Goal: Transaction & Acquisition: Book appointment/travel/reservation

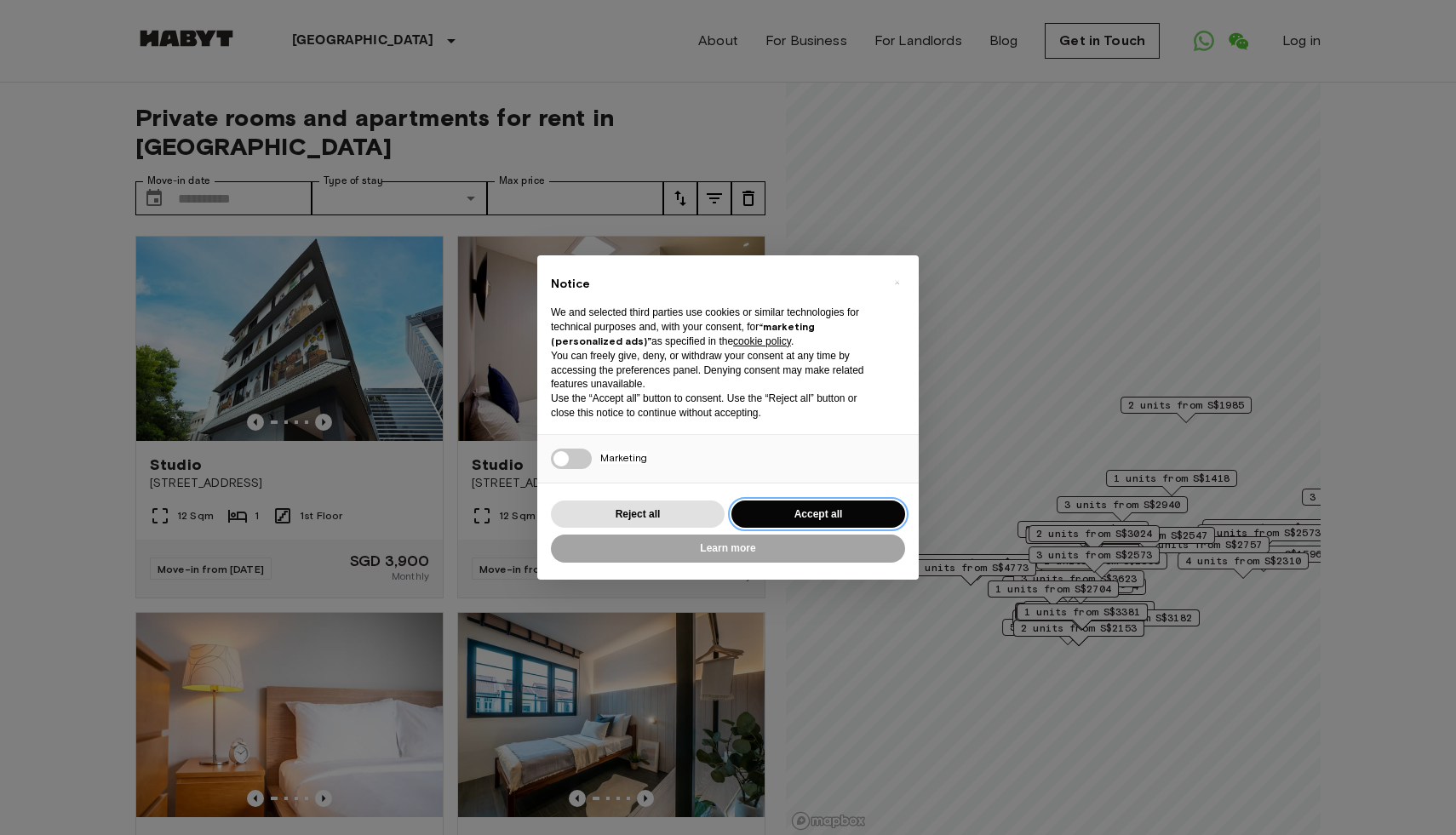
click at [774, 522] on button "Accept all" at bounding box center [818, 515] width 173 height 28
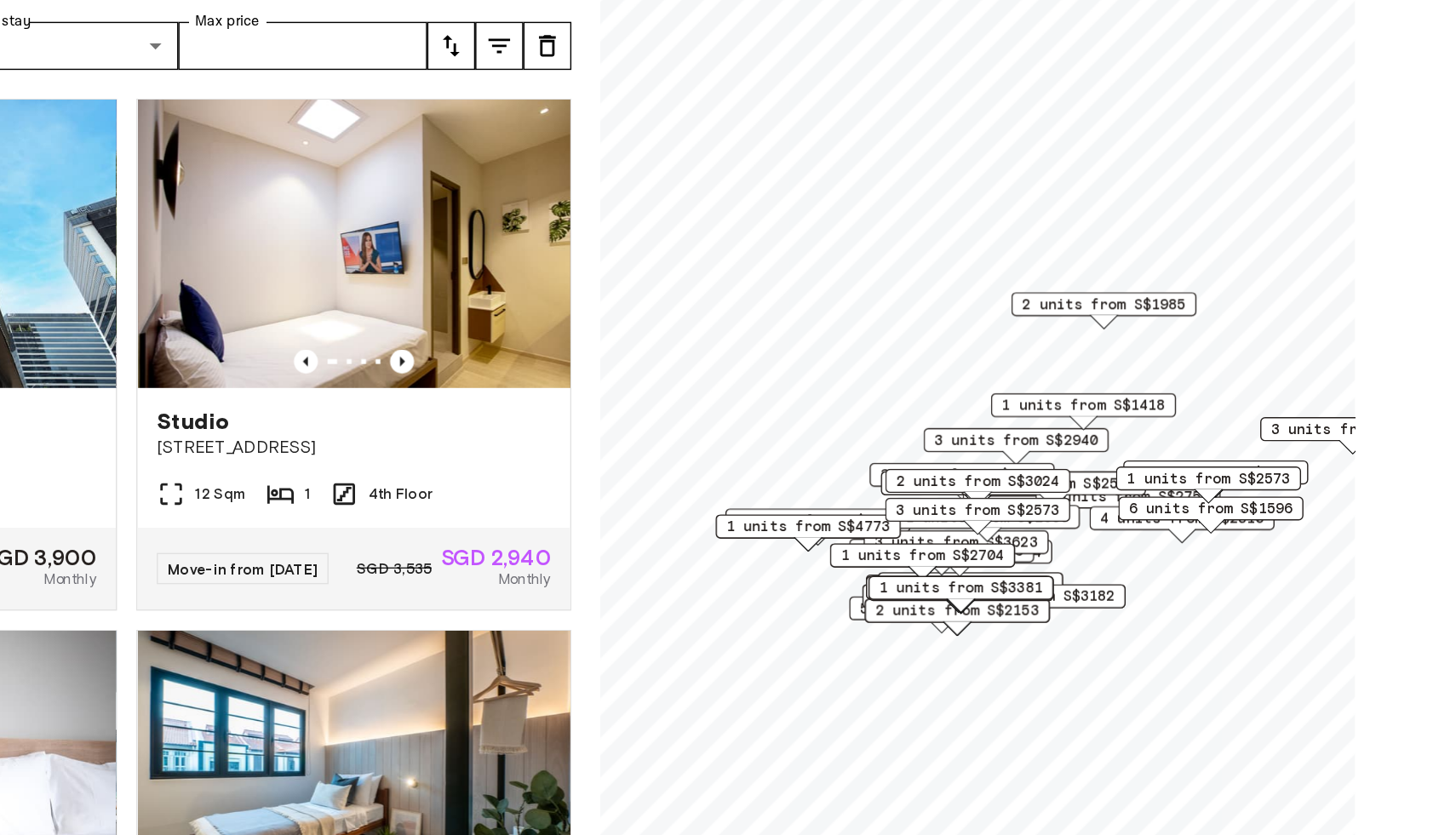
click at [852, 526] on div "Private rooms and apartments for rent in [GEOGRAPHIC_DATA] Move-in date ​ Move-…" at bounding box center [727, 460] width 1185 height 754
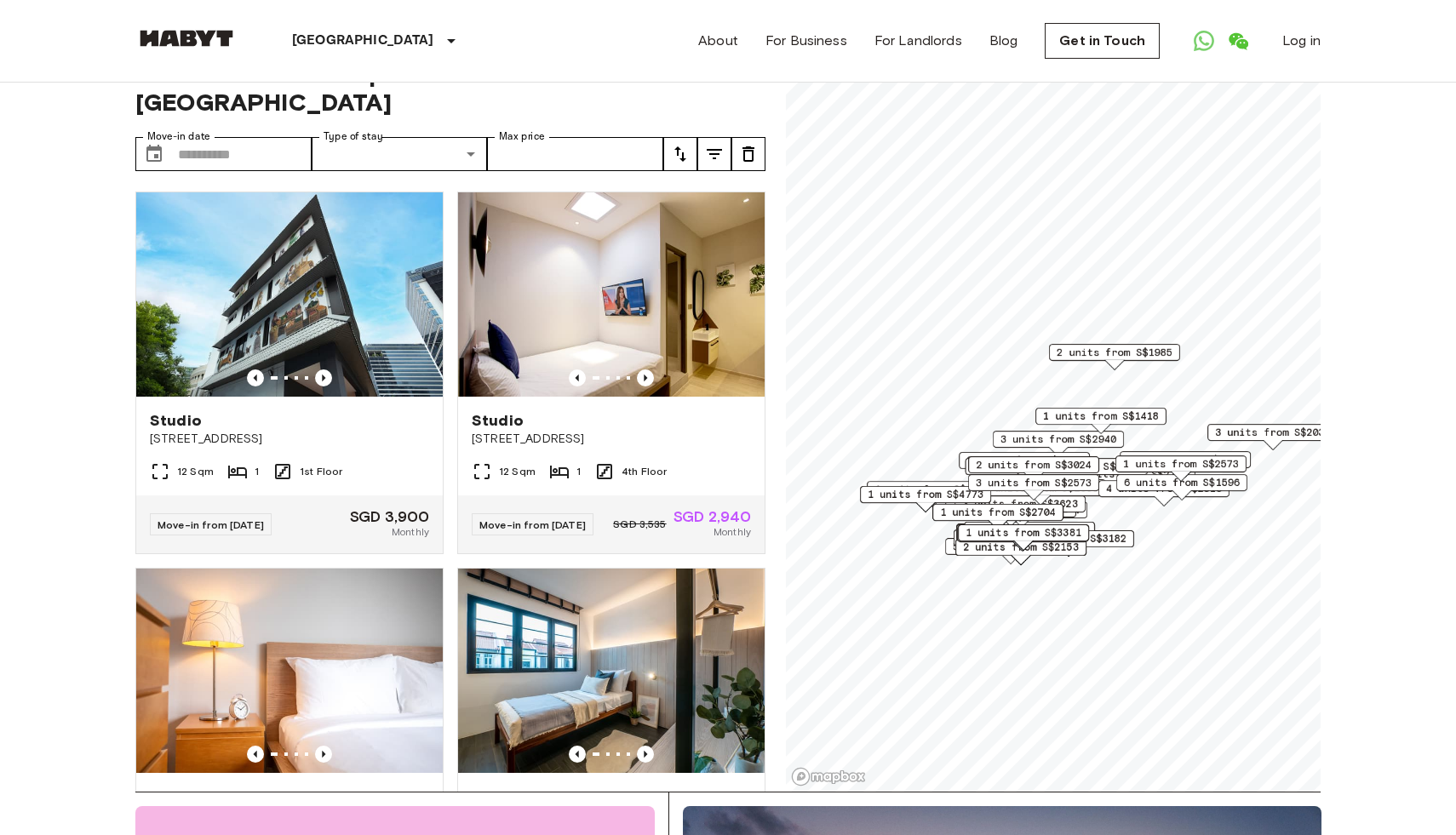
scroll to position [33, 0]
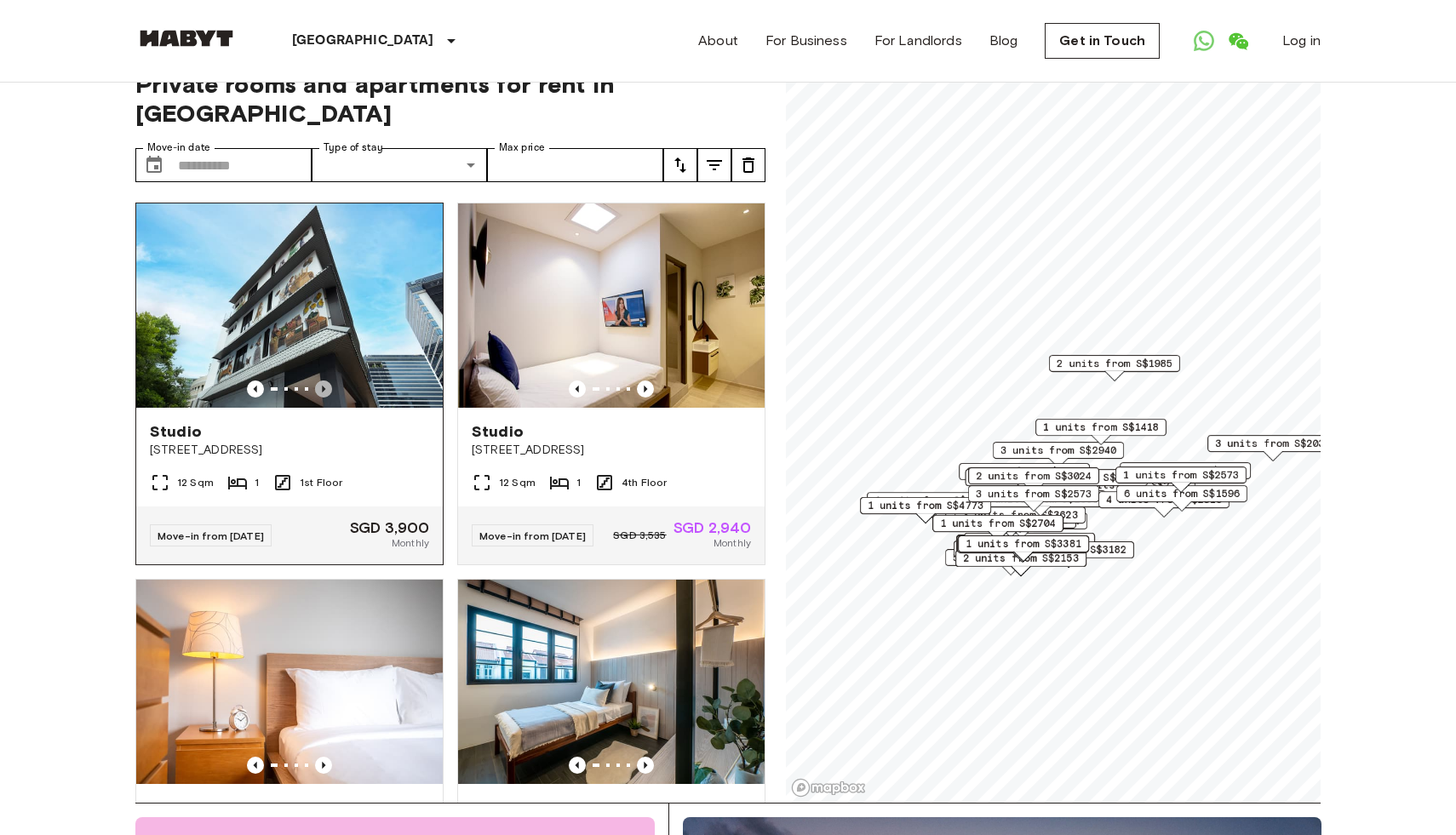
click at [326, 380] on icon "Previous image" at bounding box center [324, 389] width 17 height 17
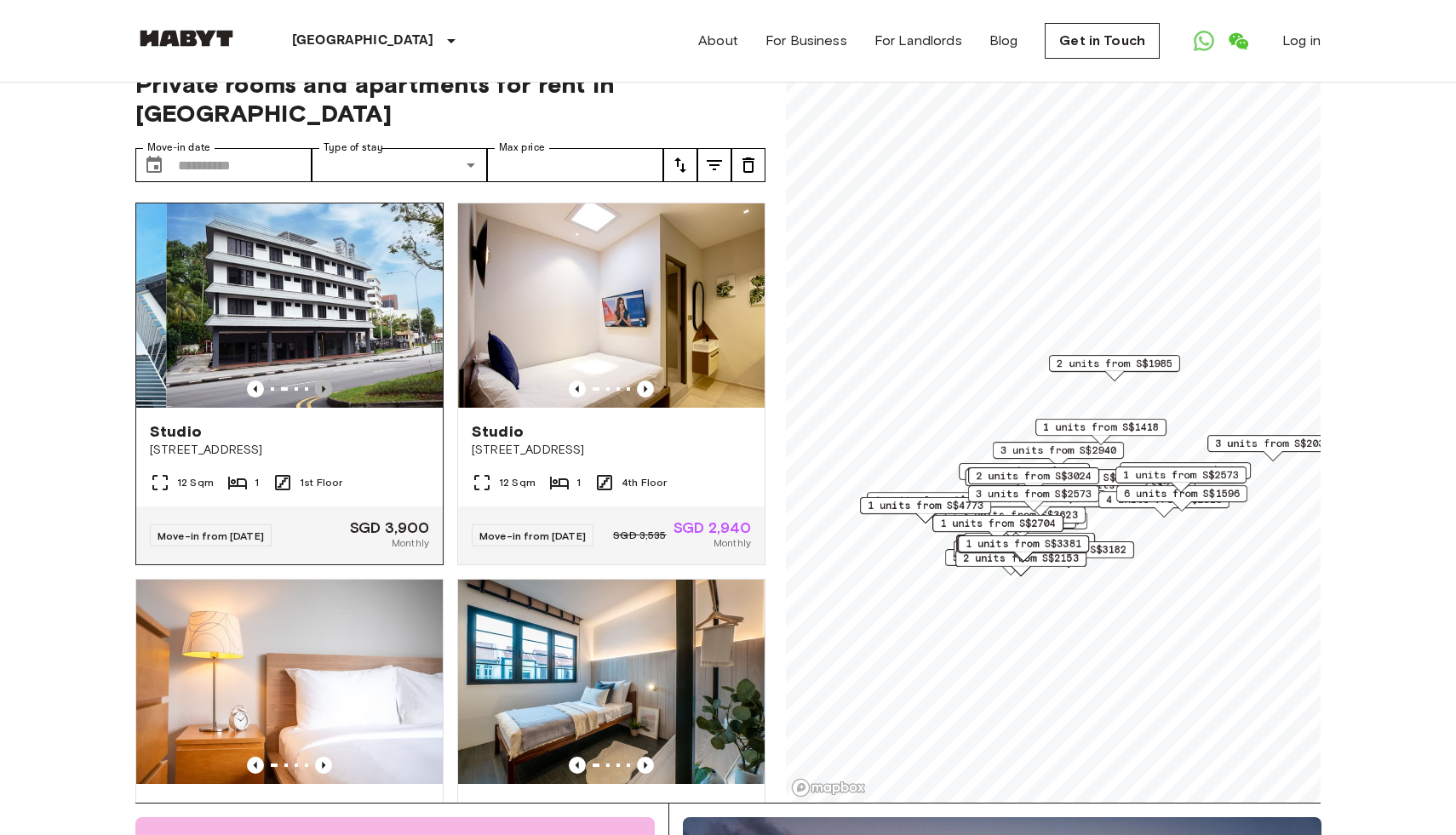
click at [326, 380] on icon "Previous image" at bounding box center [324, 389] width 17 height 17
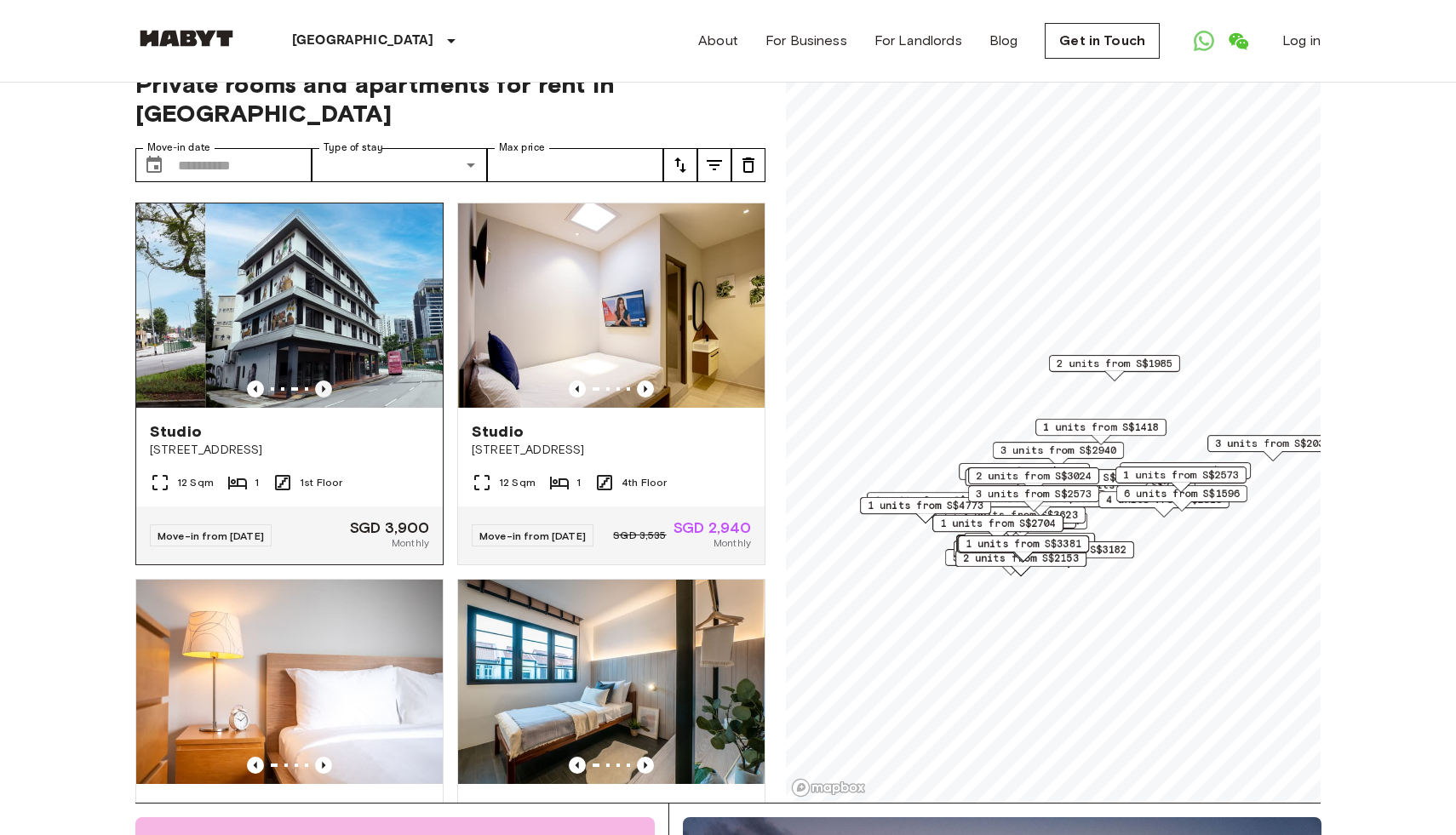
click at [326, 380] on icon "Previous image" at bounding box center [324, 389] width 17 height 17
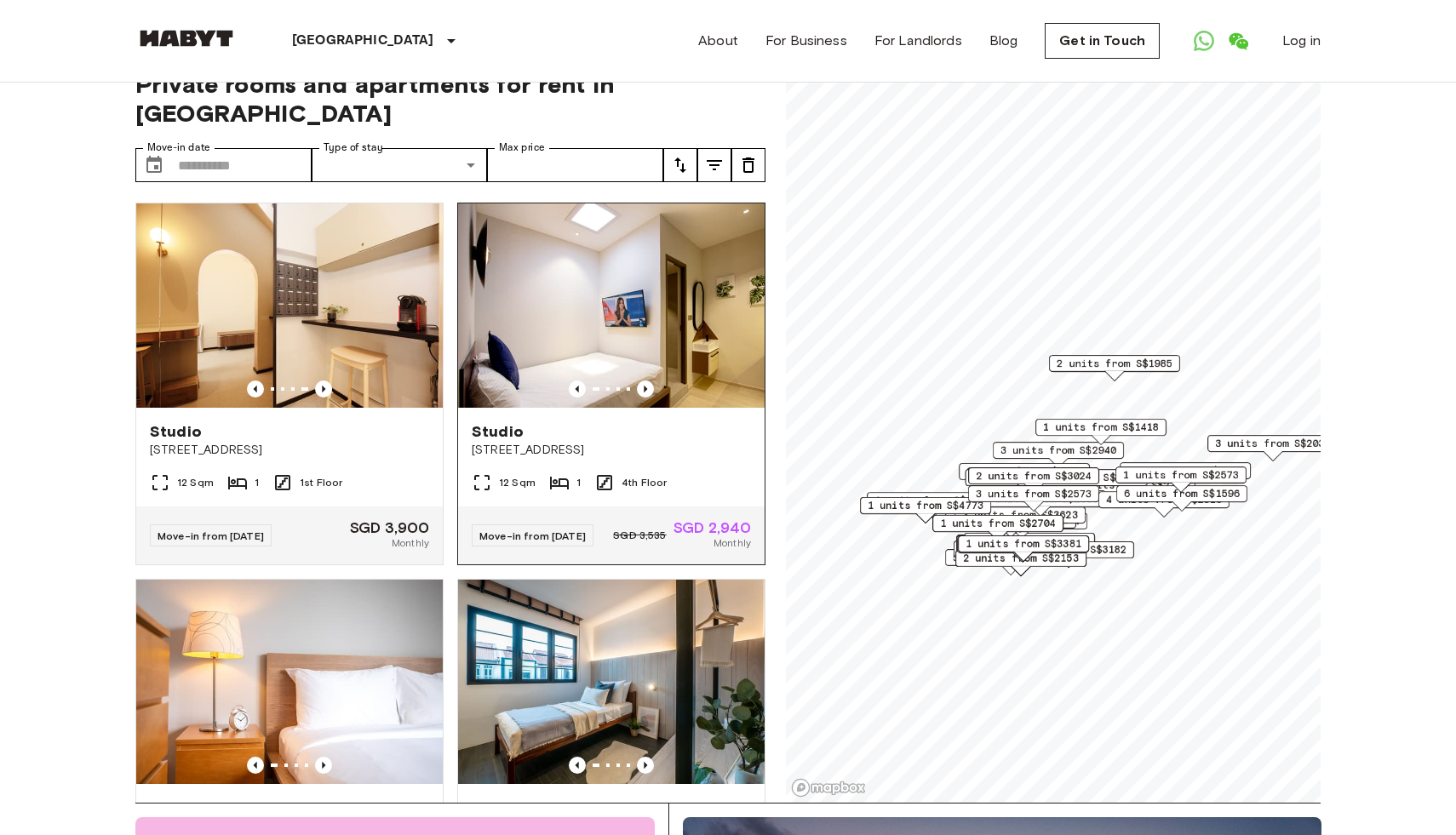
click at [632, 380] on div at bounding box center [611, 389] width 307 height 17
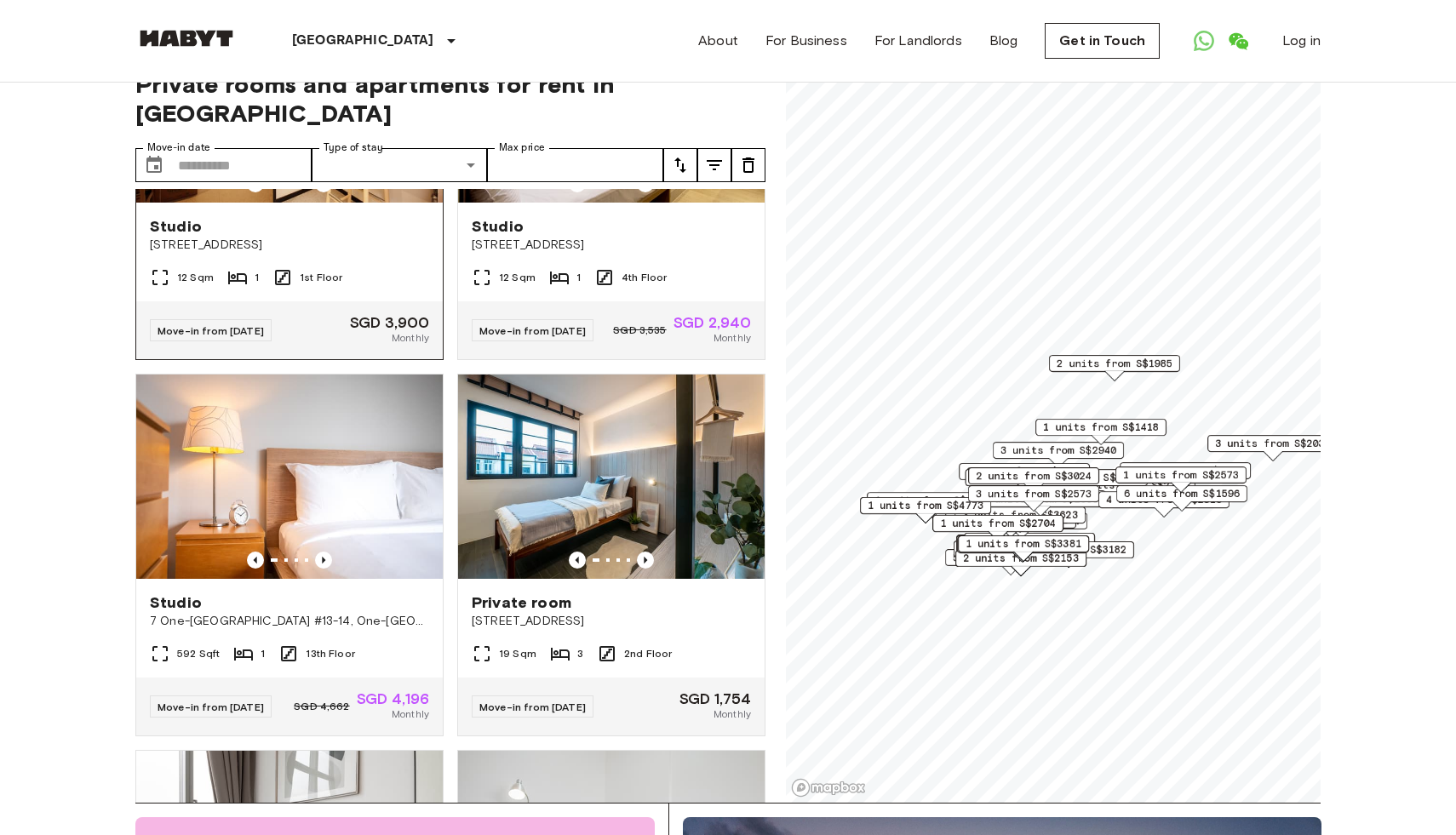
scroll to position [206, 0]
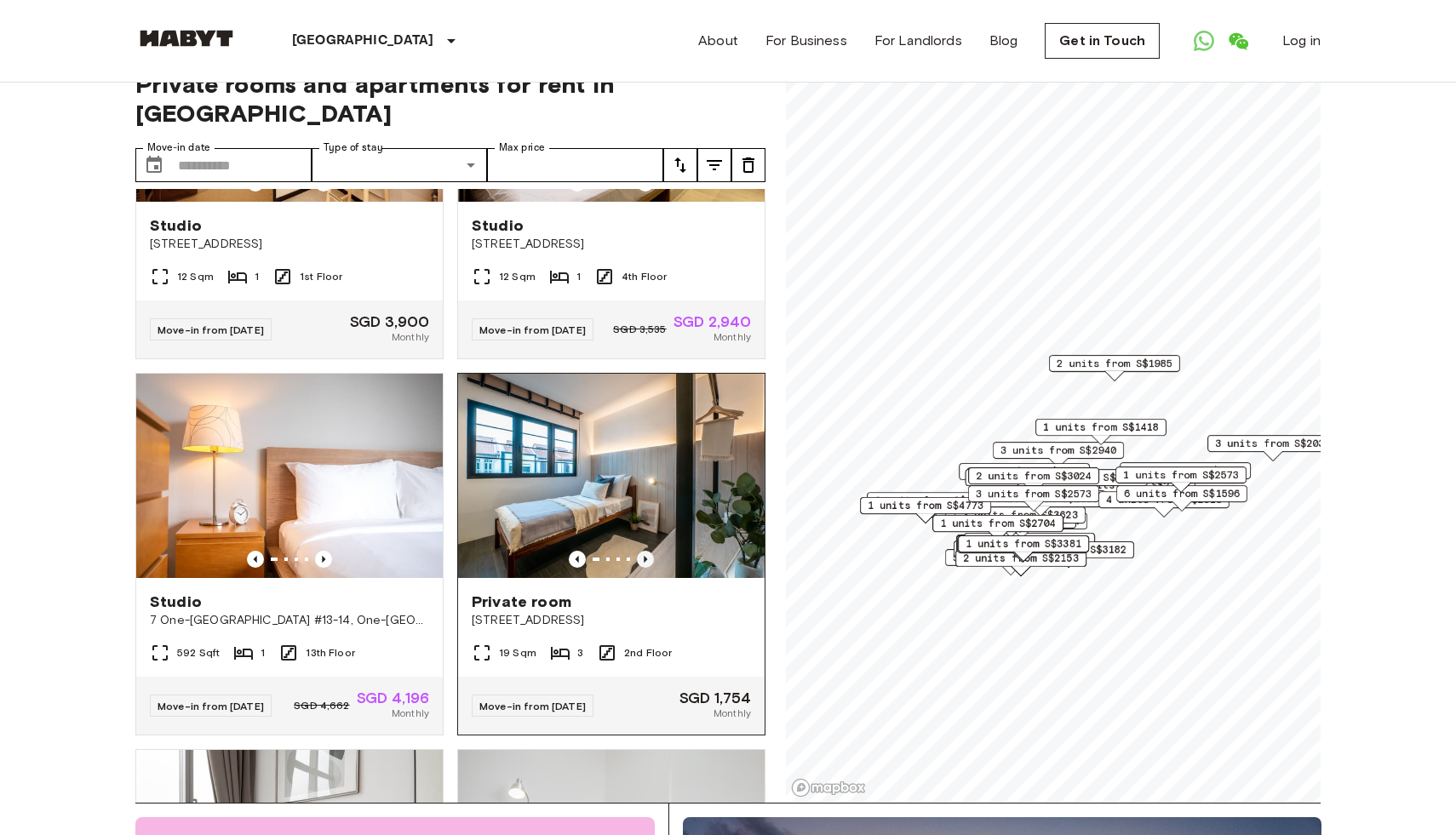
click at [644, 556] on icon "Previous image" at bounding box center [645, 560] width 3 height 7
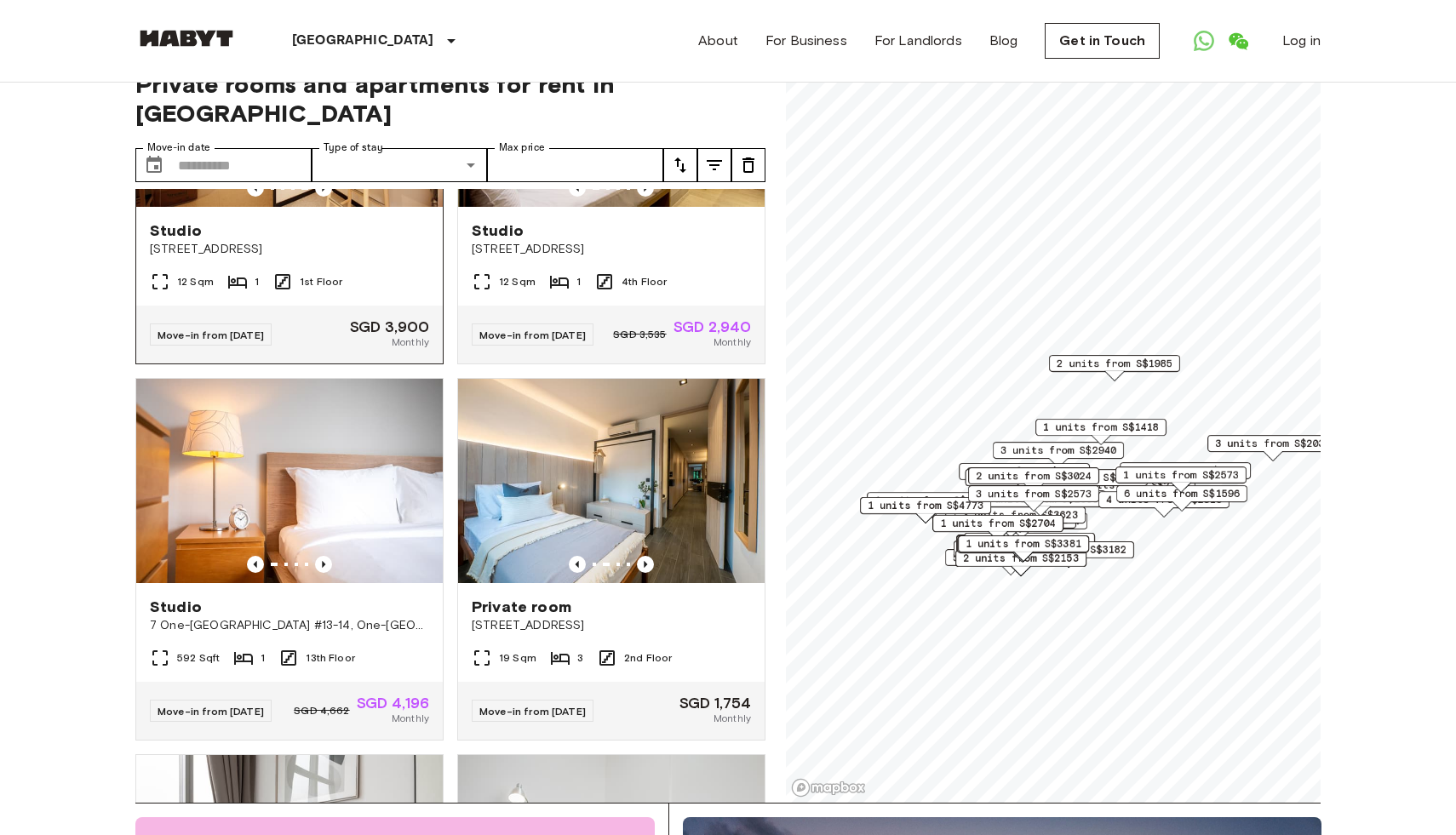
scroll to position [0, 0]
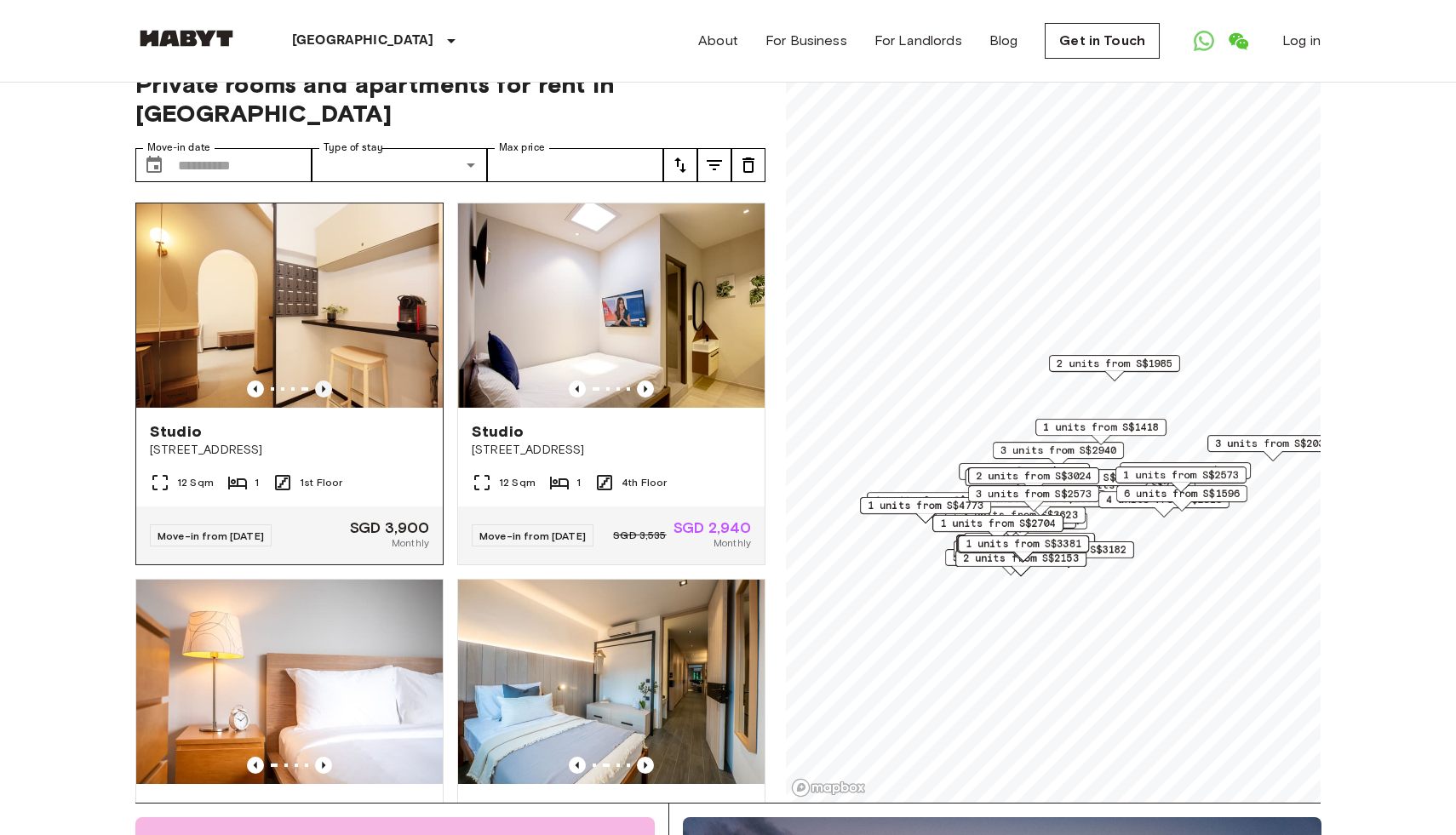
click at [323, 385] on icon "Previous image" at bounding box center [324, 389] width 3 height 7
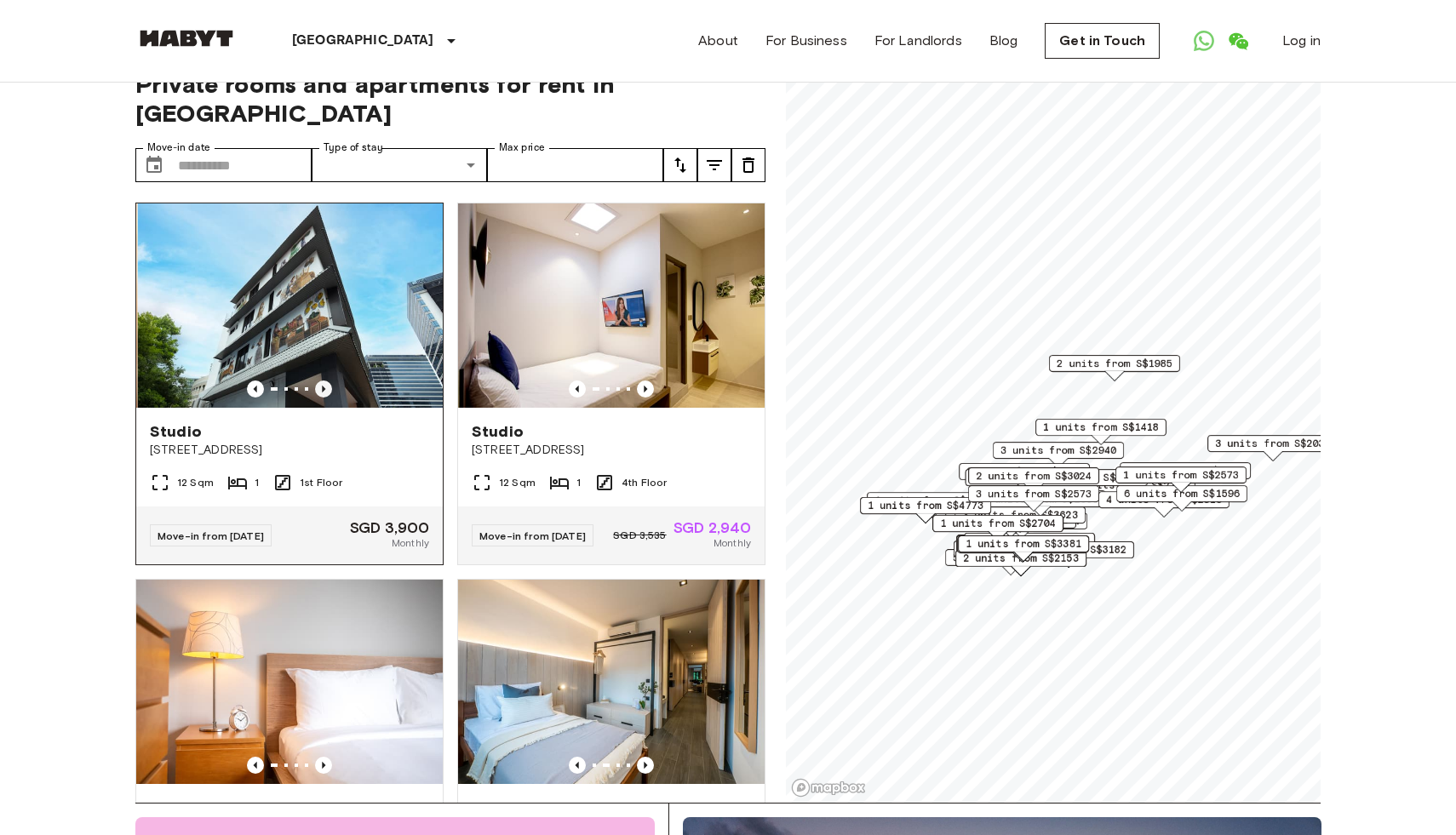
click at [323, 385] on icon "Previous image" at bounding box center [324, 389] width 3 height 7
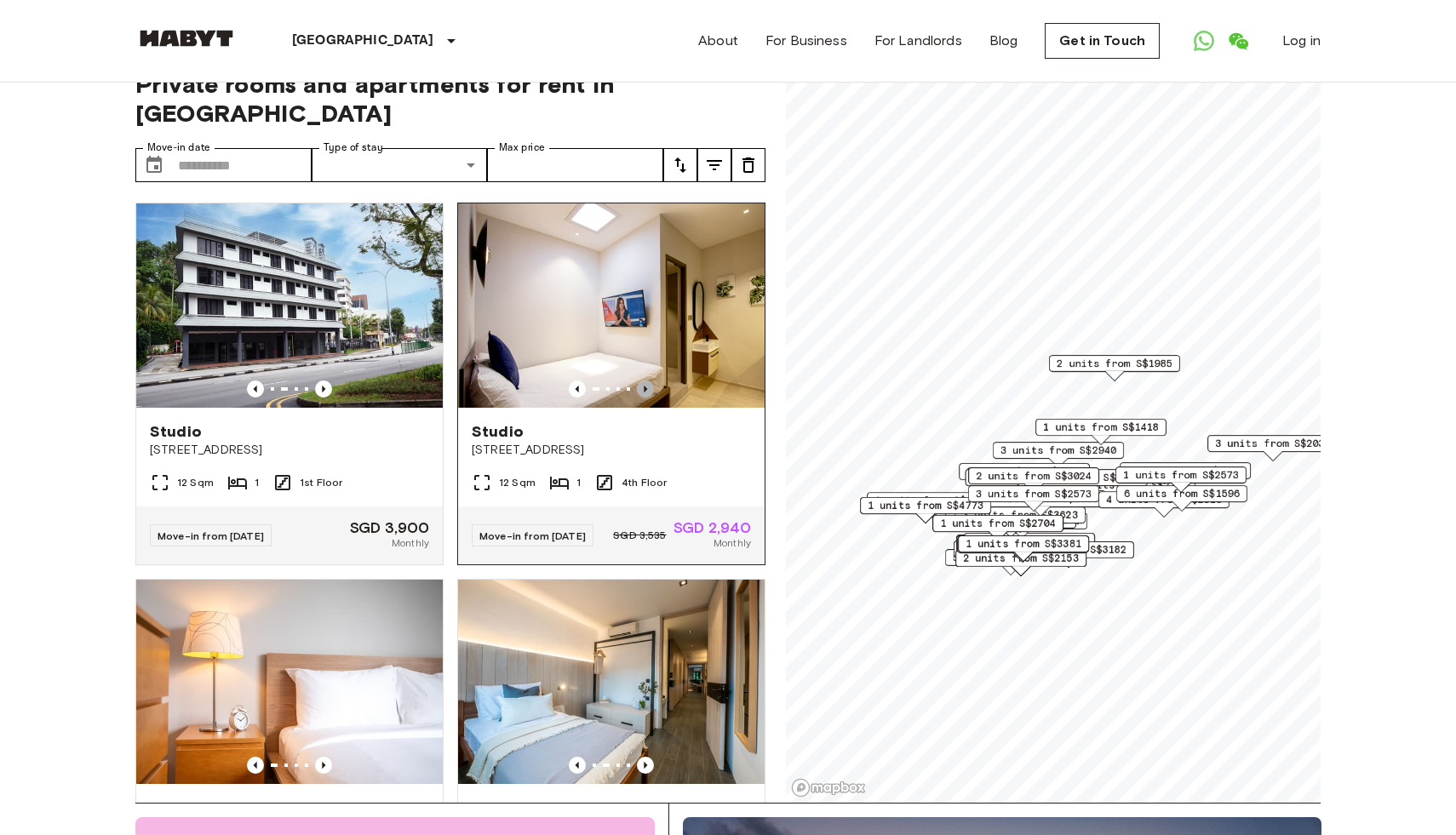
click at [643, 385] on icon "Previous image" at bounding box center [645, 389] width 3 height 7
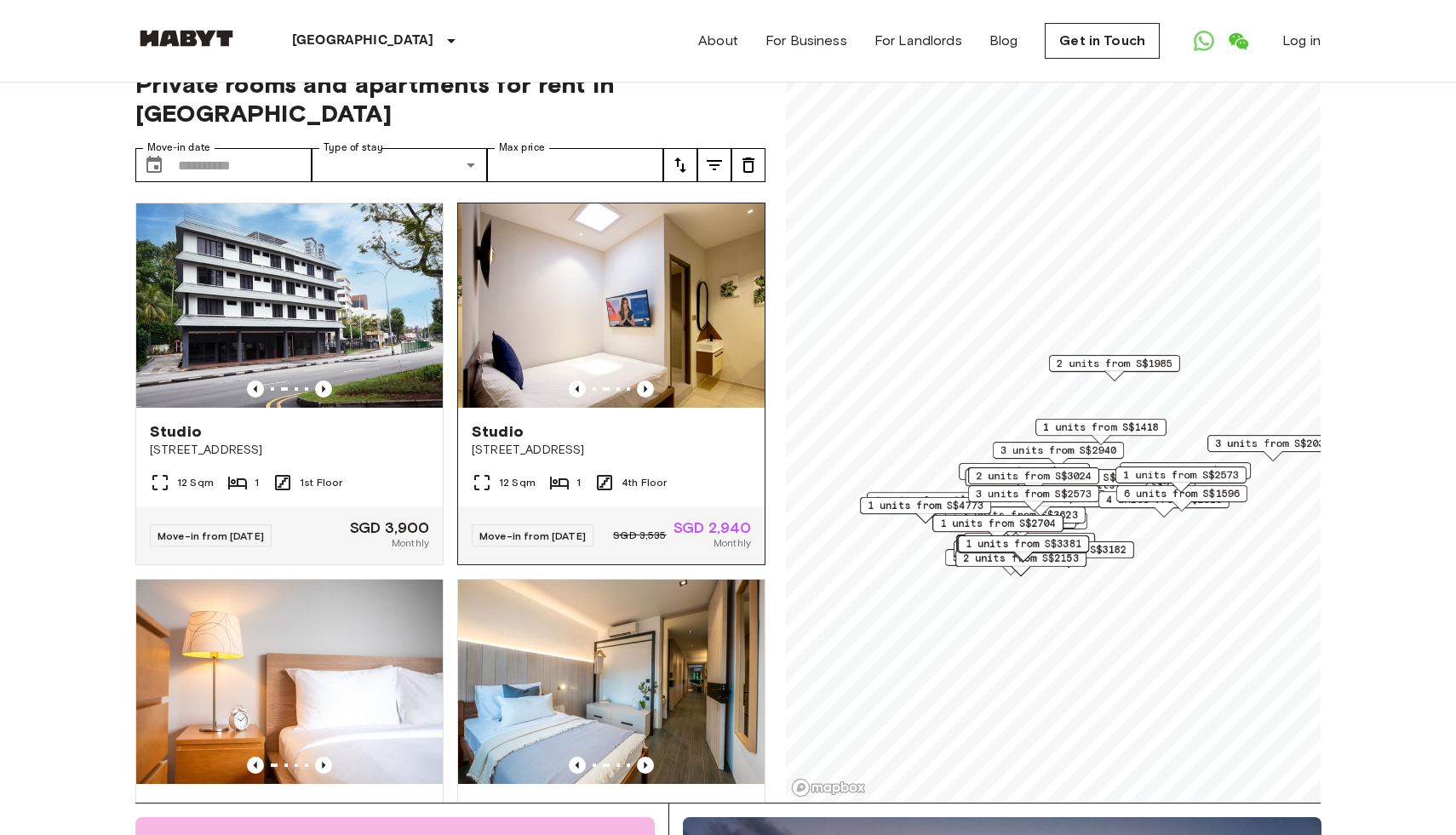
scroll to position [206, 0]
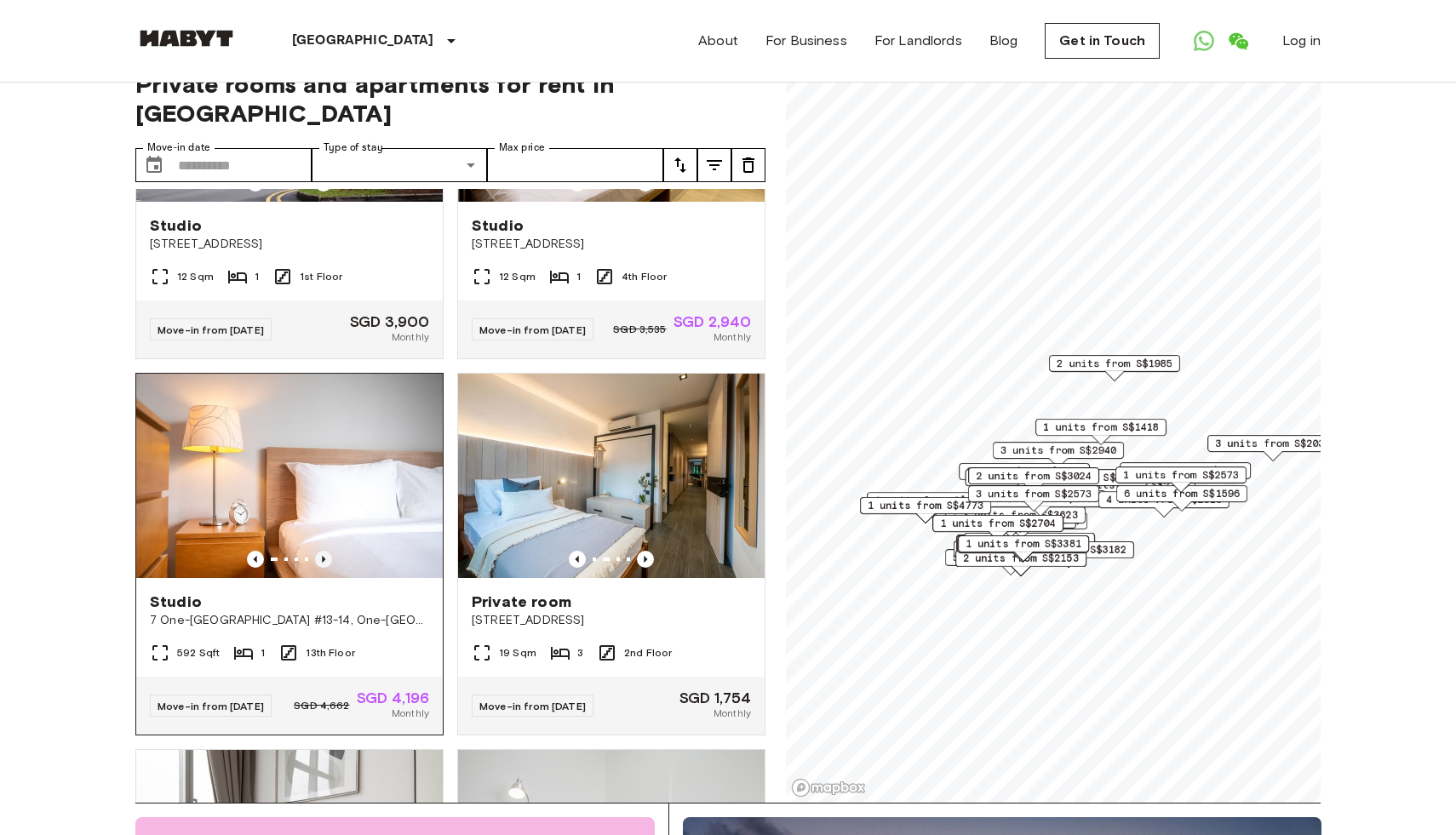
click at [324, 556] on icon "Previous image" at bounding box center [324, 560] width 3 height 7
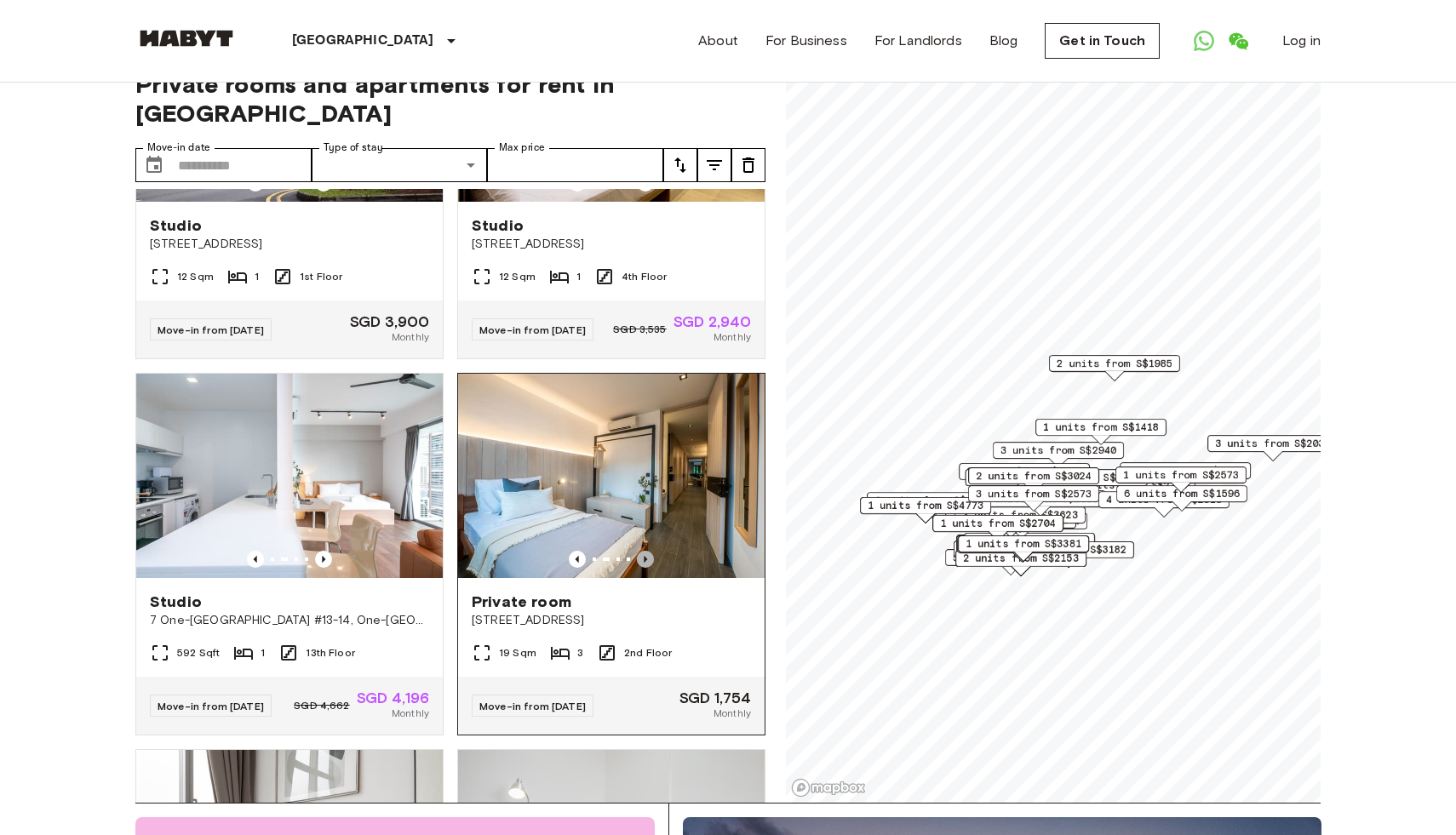
click at [648, 551] on icon "Previous image" at bounding box center [645, 560] width 17 height 17
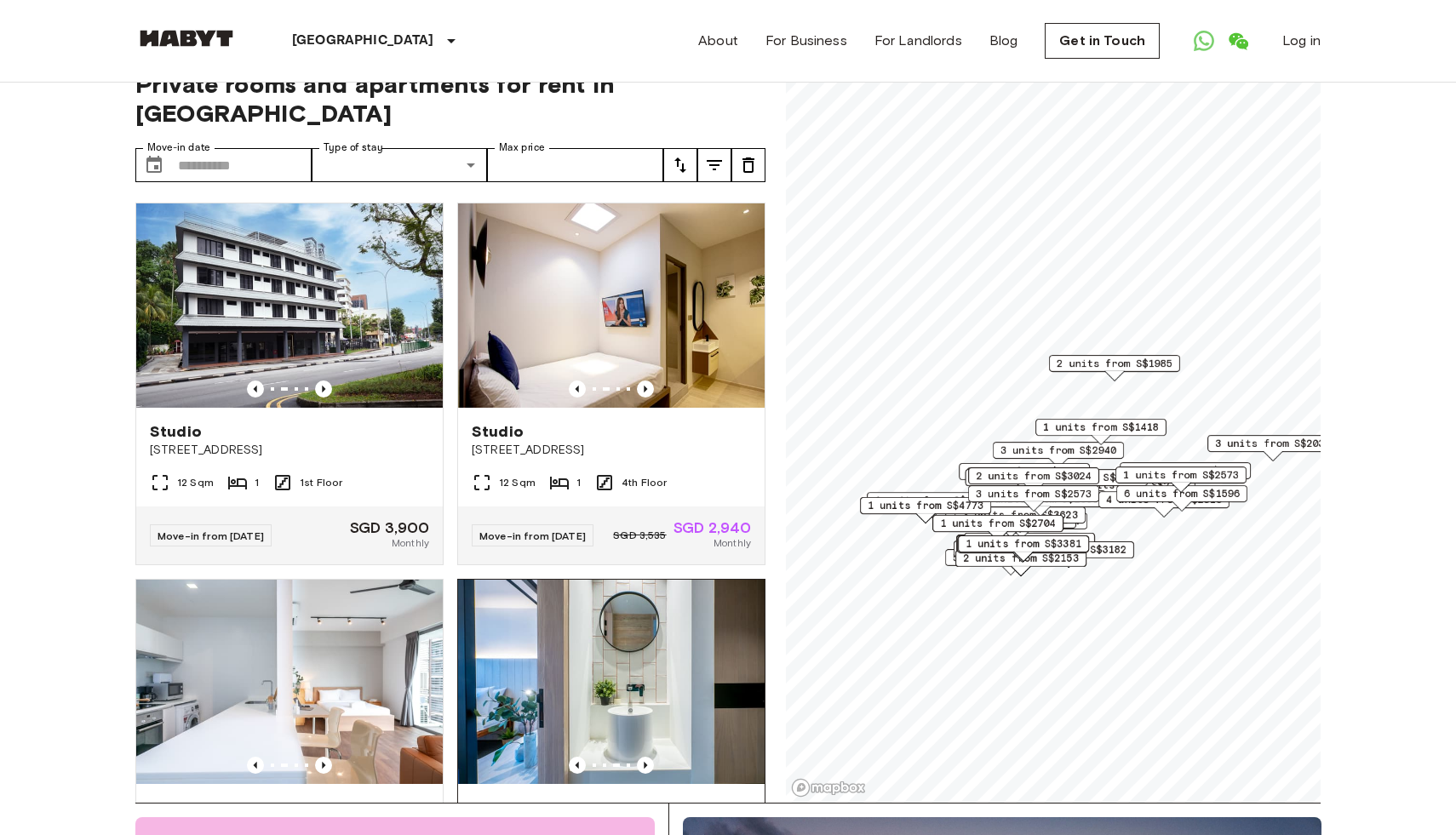
scroll to position [0, 0]
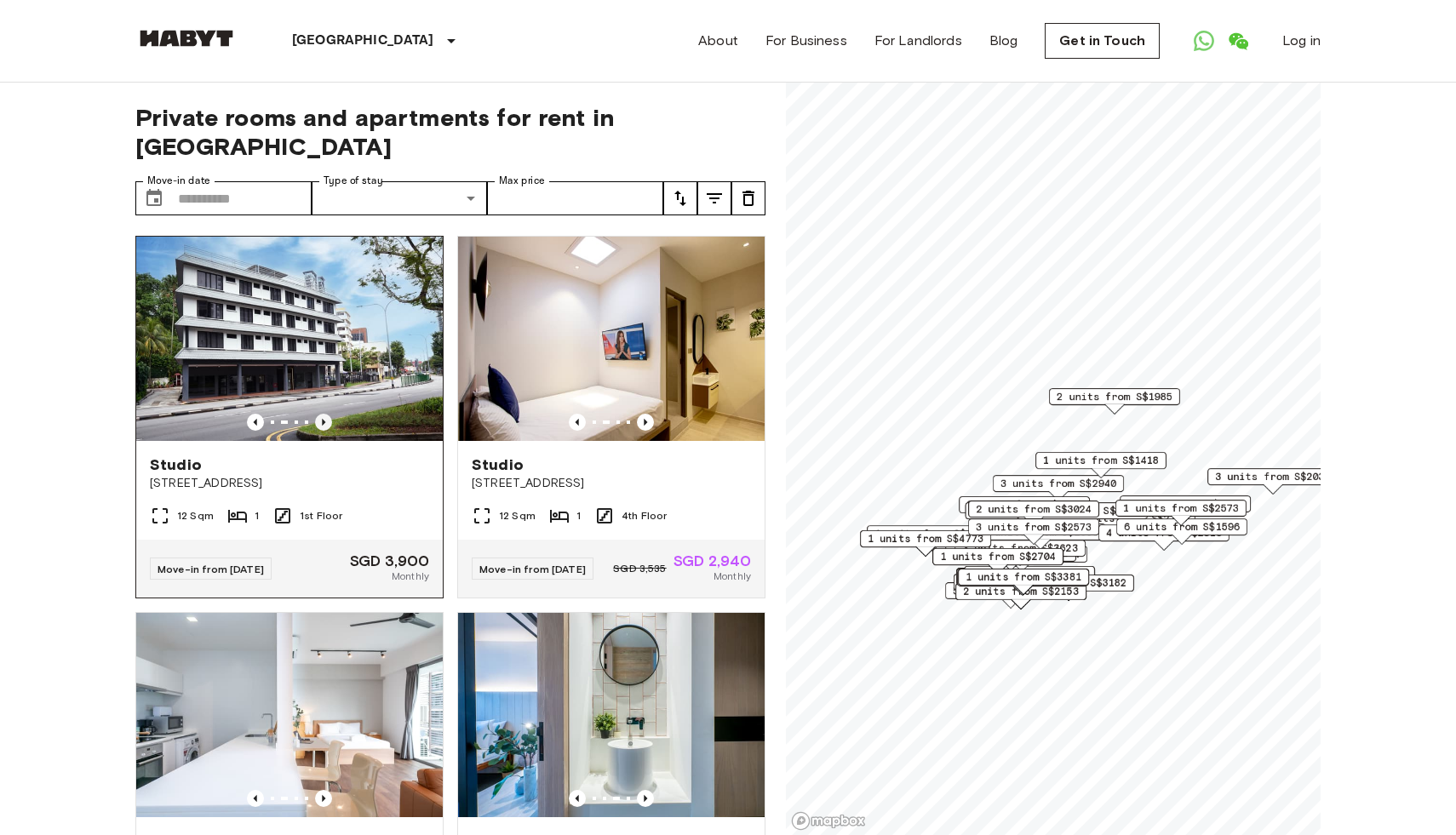
click at [324, 414] on icon "Previous image" at bounding box center [324, 422] width 17 height 17
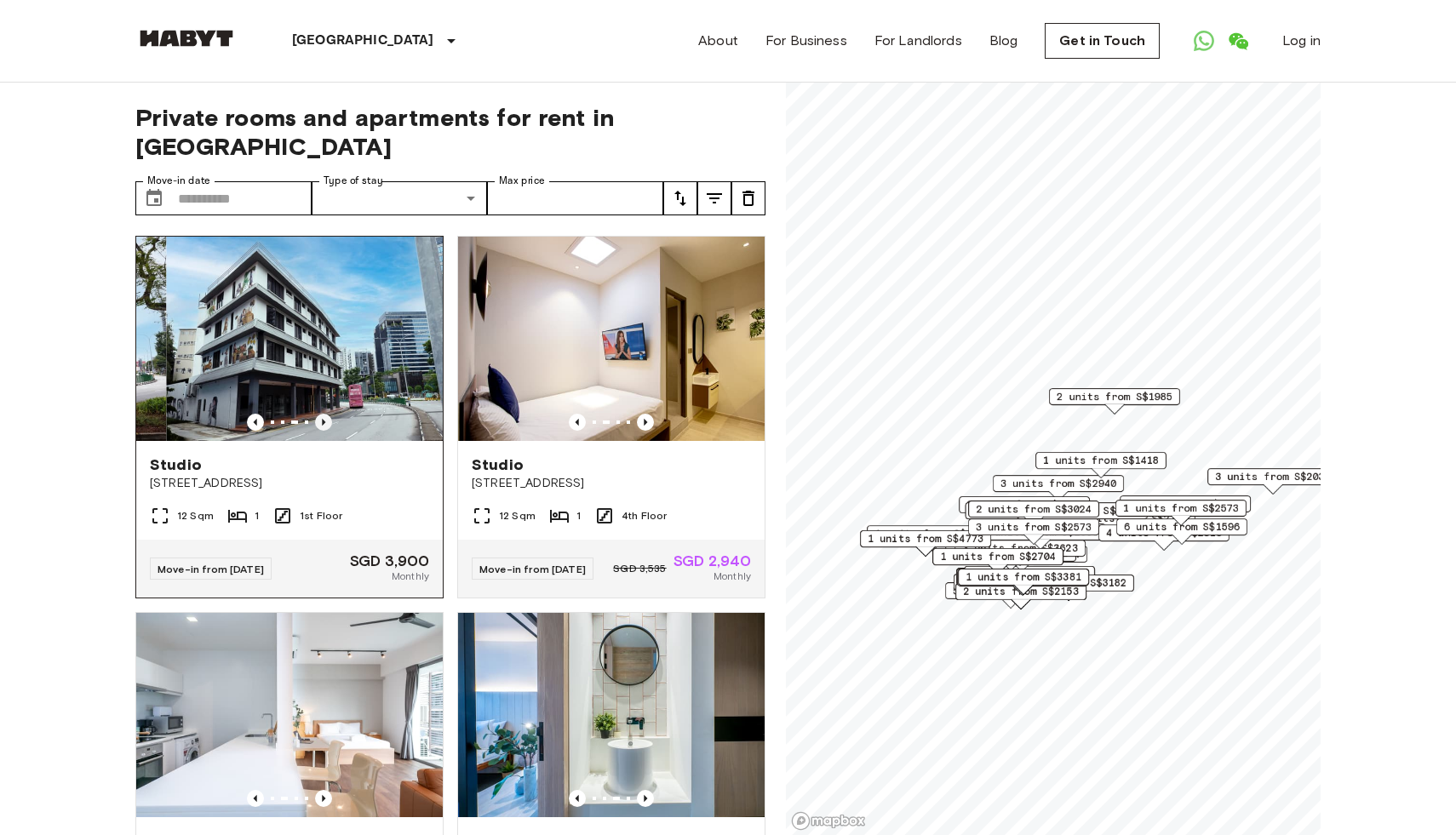
click at [324, 414] on icon "Previous image" at bounding box center [324, 422] width 17 height 17
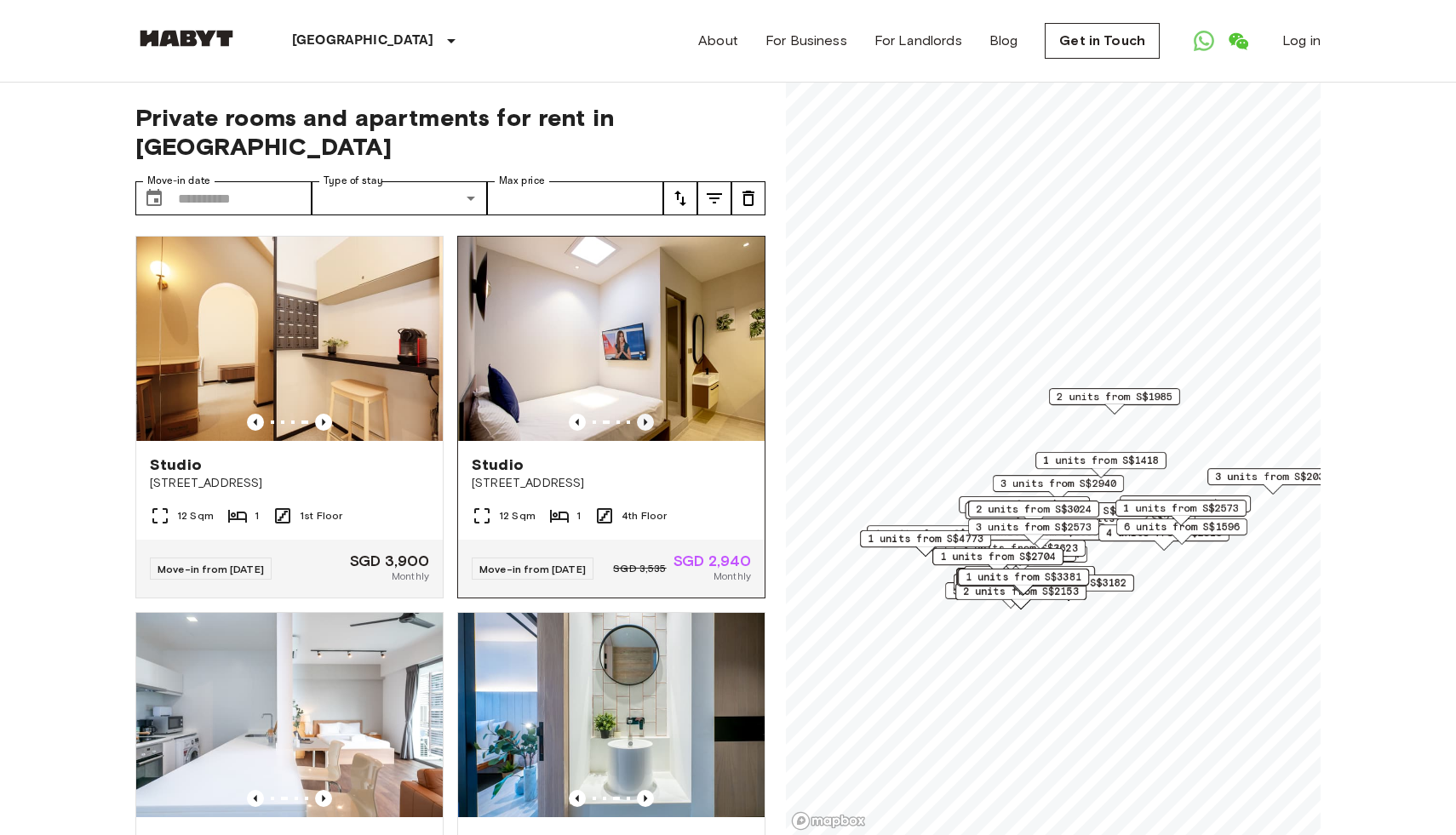
click at [644, 419] on icon "Previous image" at bounding box center [645, 422] width 3 height 7
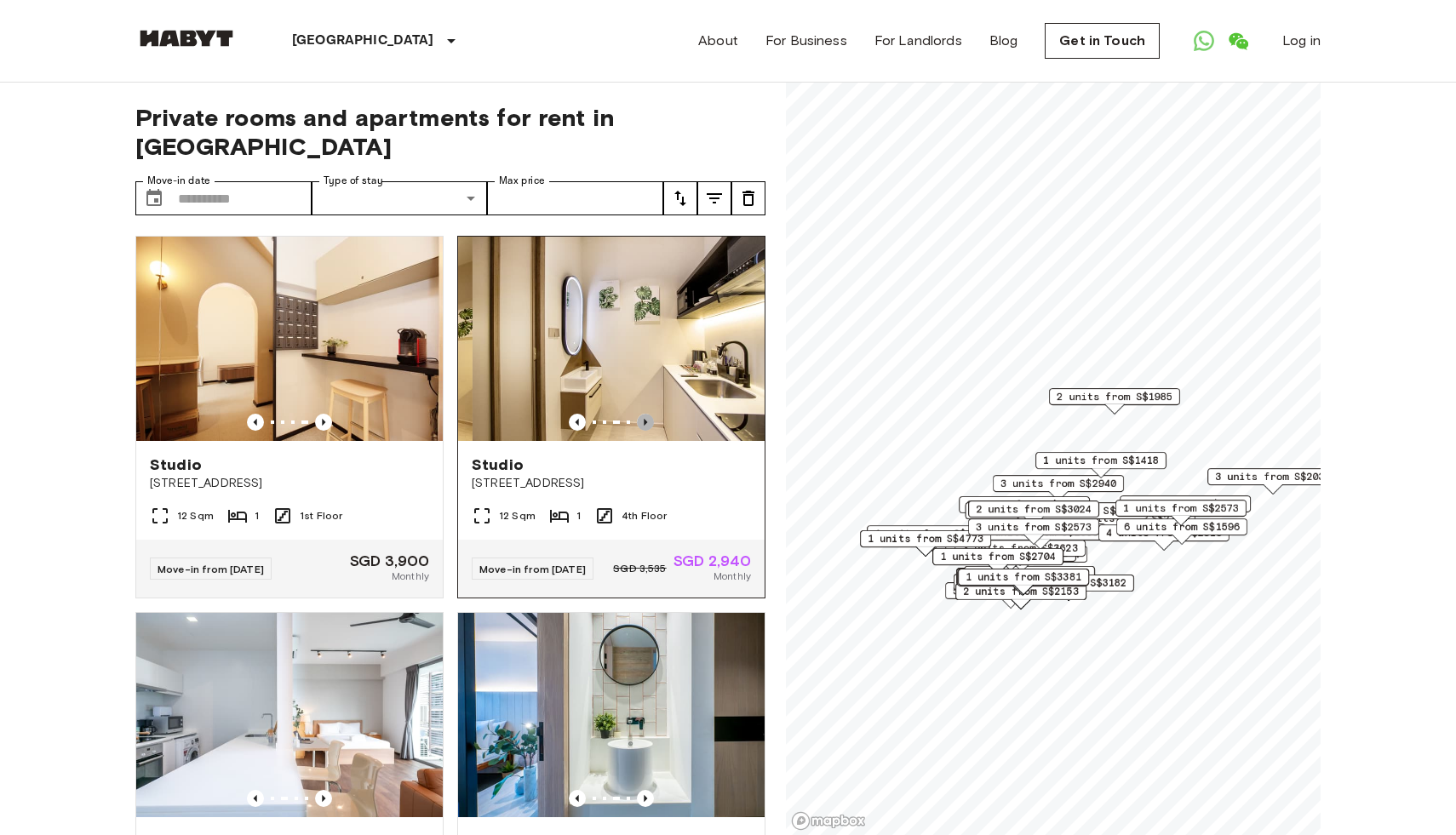
click at [644, 419] on icon "Previous image" at bounding box center [645, 422] width 3 height 7
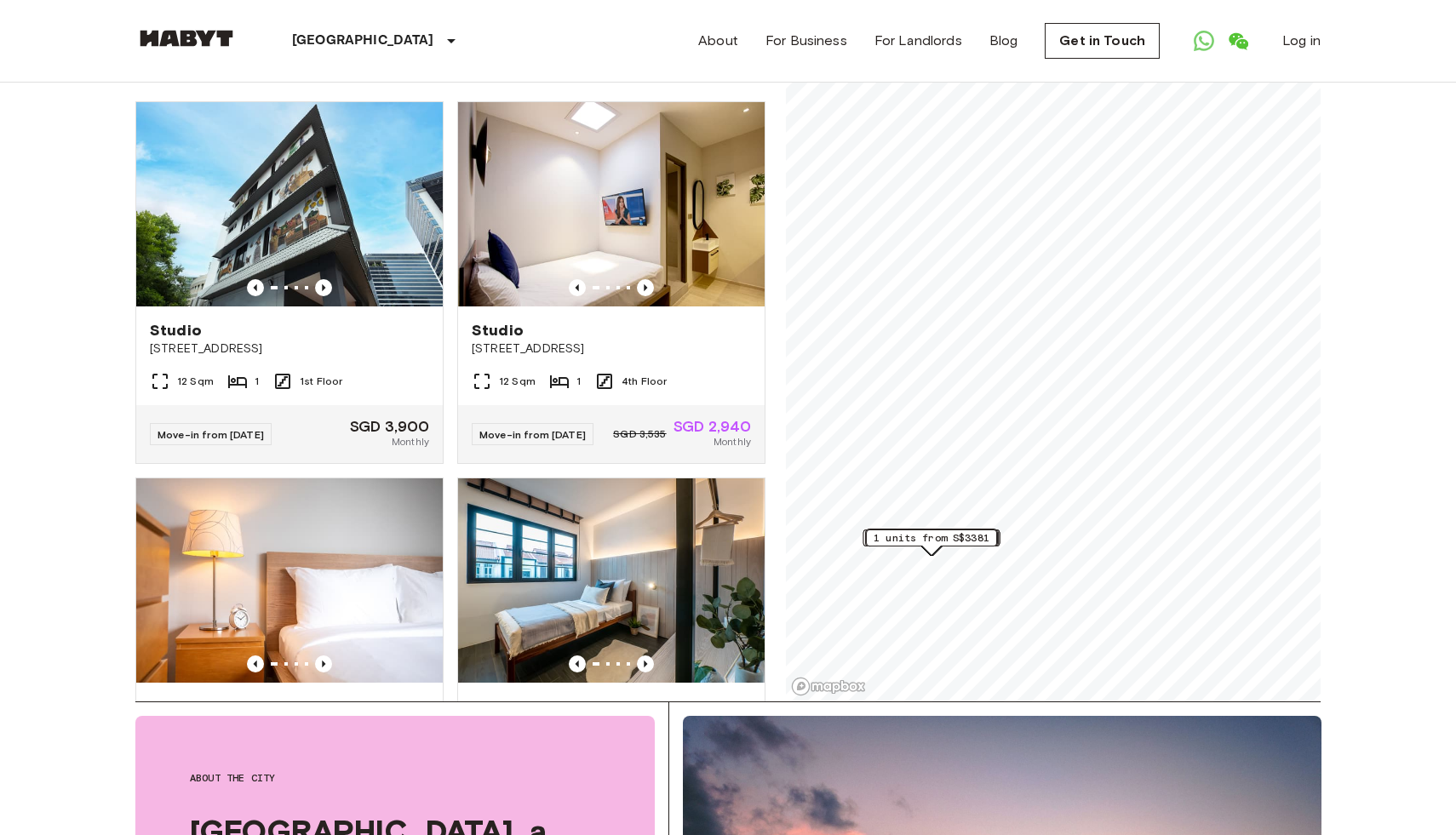
scroll to position [133, 0]
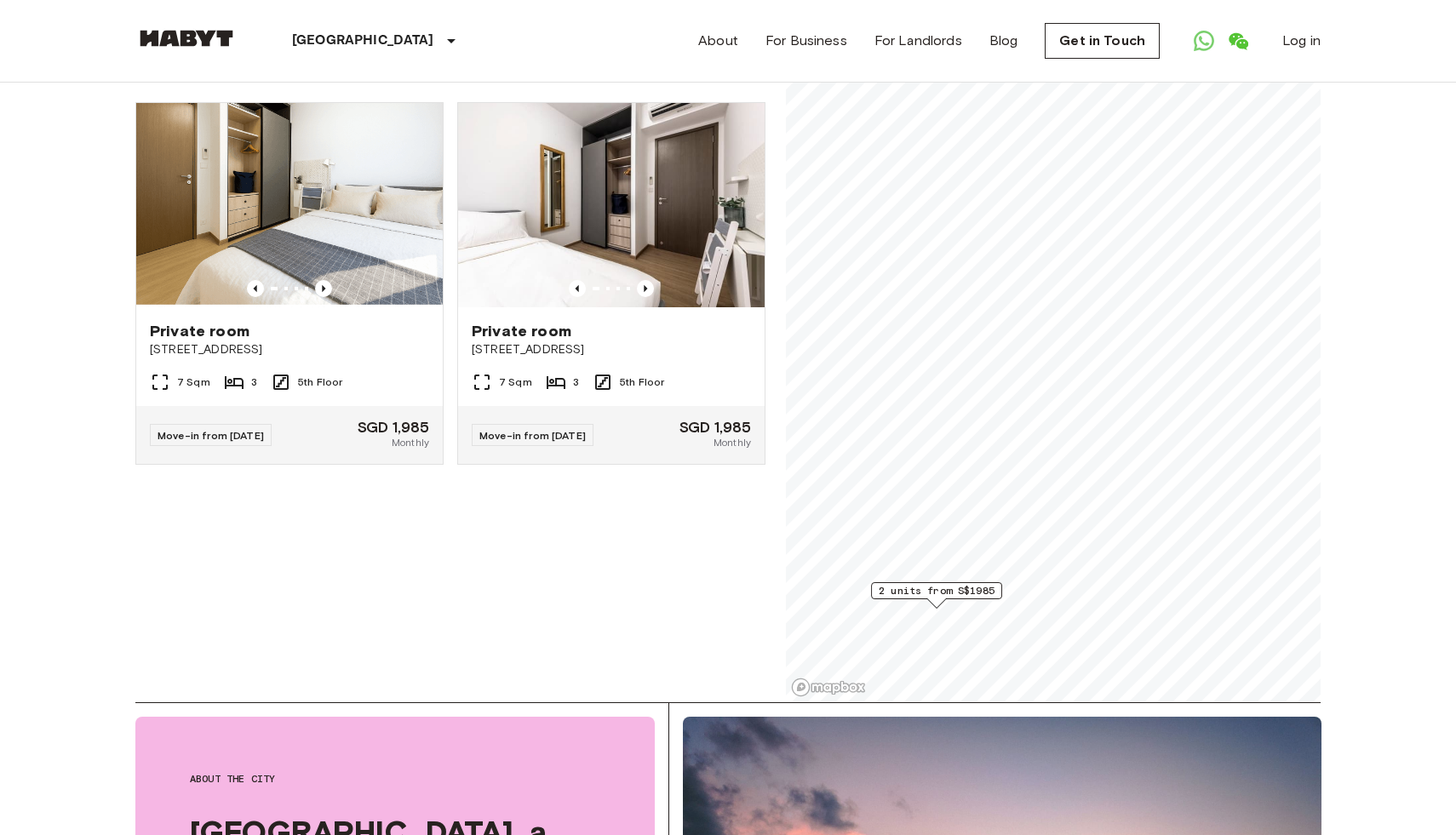
scroll to position [162, 0]
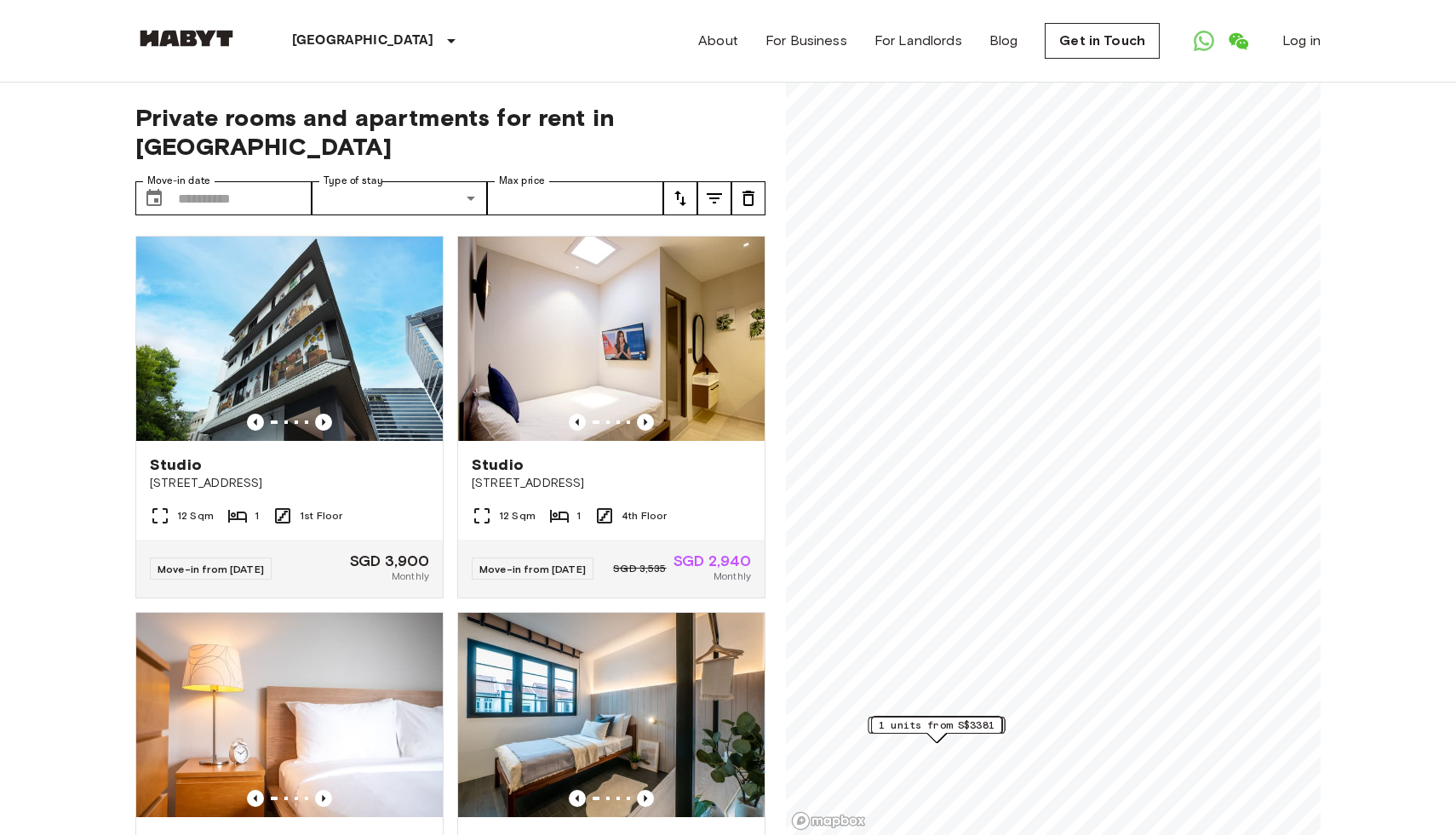
scroll to position [4, 0]
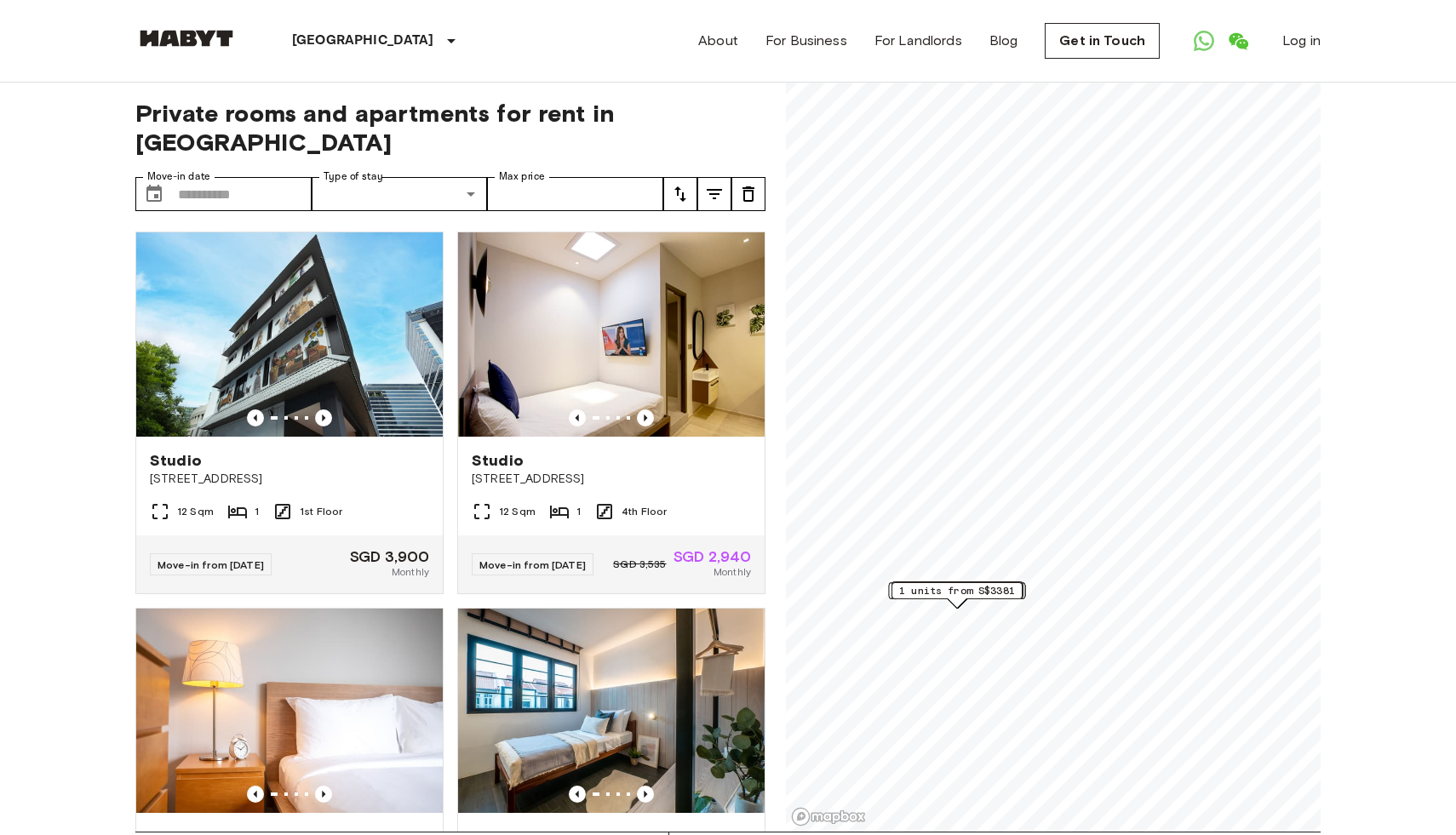
scroll to position [33, 0]
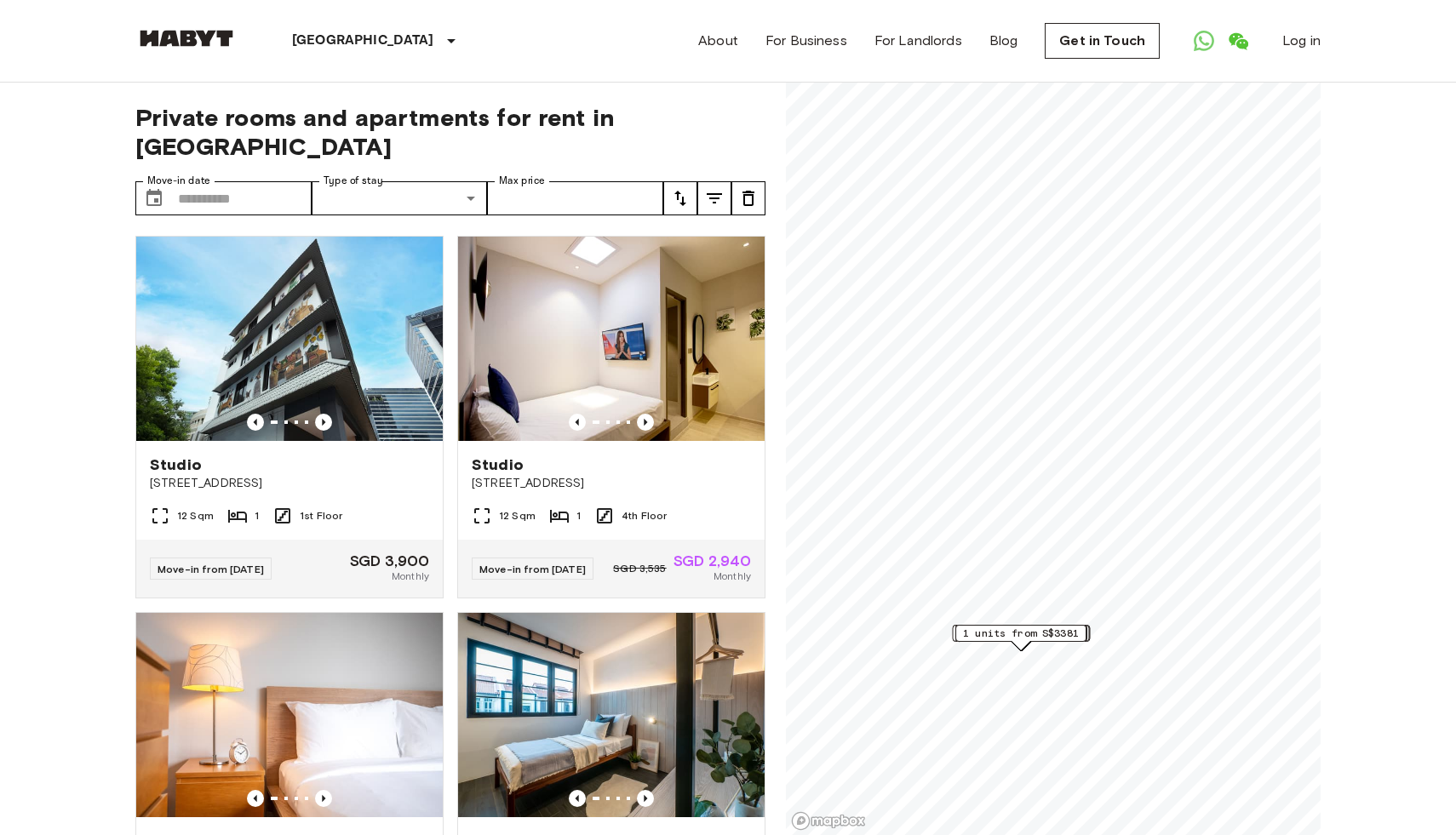
drag, startPoint x: 1044, startPoint y: 677, endPoint x: 984, endPoint y: 629, distance: 76.8
click at [984, 630] on span "1 units from S$3381" at bounding box center [1020, 633] width 115 height 15
